Goal: Task Accomplishment & Management: Manage account settings

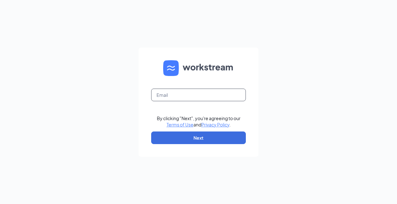
click at [180, 96] on input "text" at bounding box center [198, 95] width 95 height 13
type input "1525@internal-email.com"
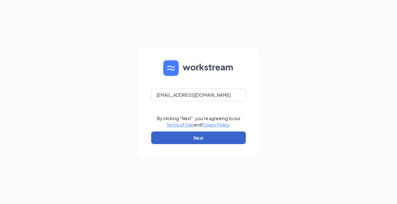
click at [195, 135] on button "Next" at bounding box center [198, 138] width 95 height 13
